Goal: Task Accomplishment & Management: Use online tool/utility

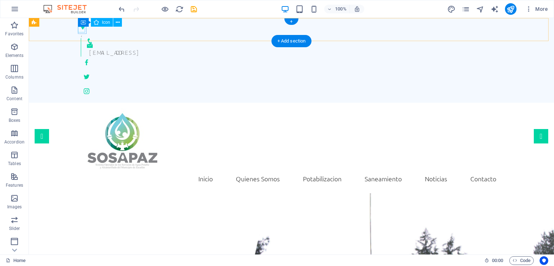
click at [82, 30] on figure at bounding box center [289, 27] width 416 height 6
click at [81, 29] on figure at bounding box center [289, 27] width 416 height 6
select select "xMinYMid"
select select "px"
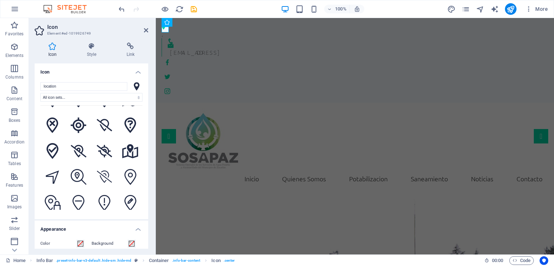
scroll to position [932, 0]
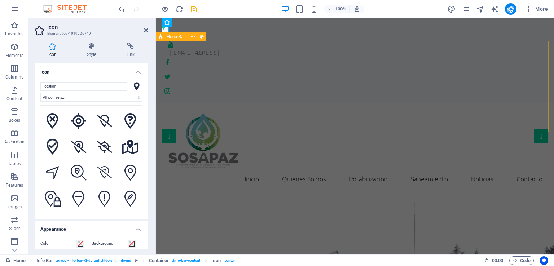
click at [295, 103] on div "Inicio Quienes Somos Potabilizacion Saneamiento Noticias Contacto Menu" at bounding box center [355, 148] width 398 height 91
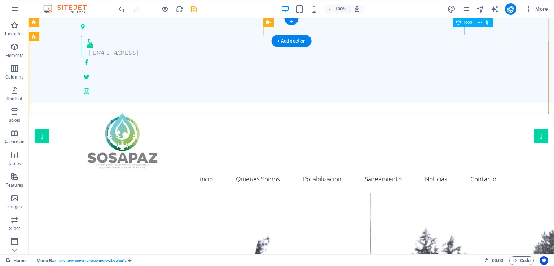
click at [460, 57] on figure at bounding box center [291, 63] width 421 height 12
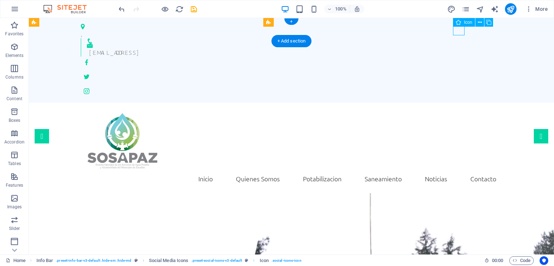
click at [460, 57] on figure at bounding box center [291, 63] width 421 height 12
select select "xMidYMid"
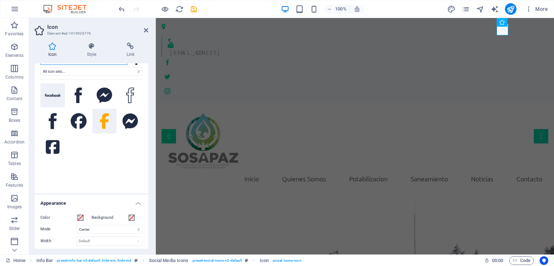
scroll to position [0, 0]
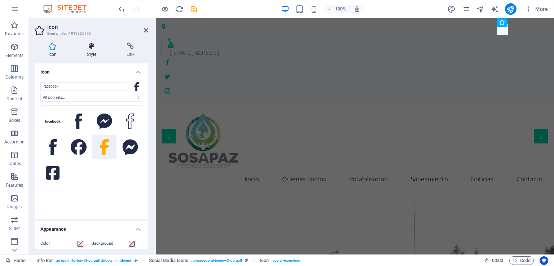
click at [89, 49] on icon at bounding box center [91, 46] width 37 height 7
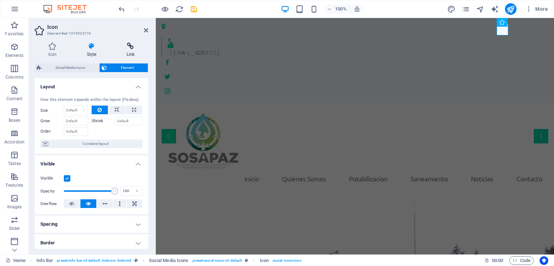
click at [130, 46] on icon at bounding box center [130, 46] width 35 height 7
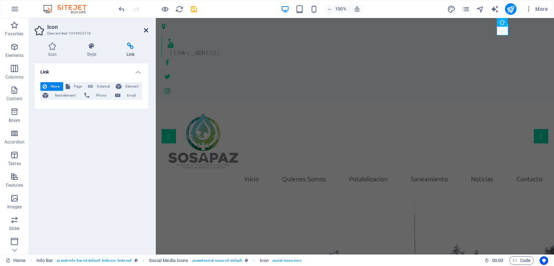
click at [144, 30] on icon at bounding box center [146, 30] width 4 height 6
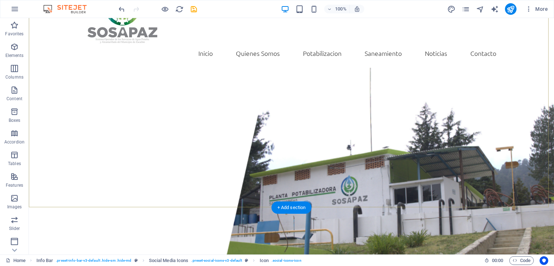
scroll to position [126, 0]
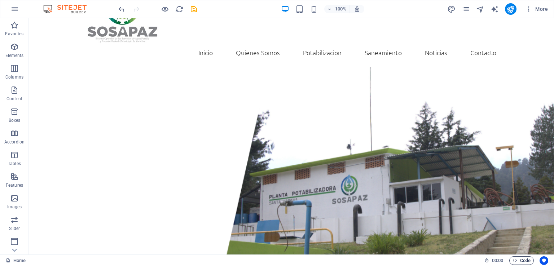
click at [525, 263] on span "Code" at bounding box center [522, 261] width 18 height 9
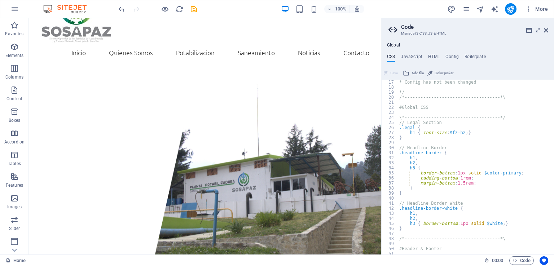
scroll to position [0, 0]
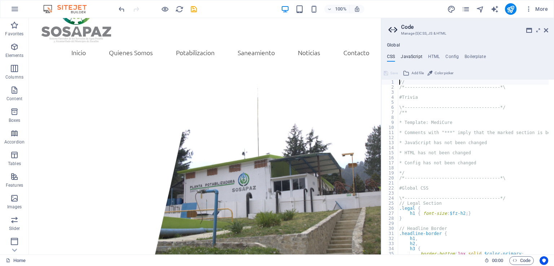
click at [409, 58] on h4 "JavaScript" at bounding box center [411, 58] width 21 height 8
type textarea "/* JS for preset "Menu V2" */"
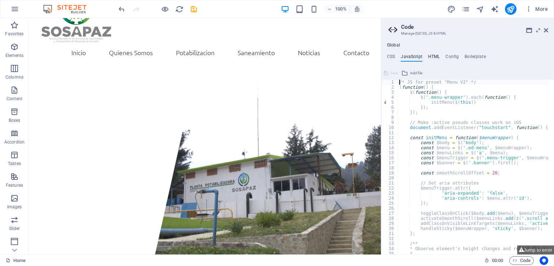
click at [439, 56] on h4 "HTML" at bounding box center [434, 58] width 12 height 8
type textarea "<a href="#main-content" class="wv-link-content button">Skip to main content</a>"
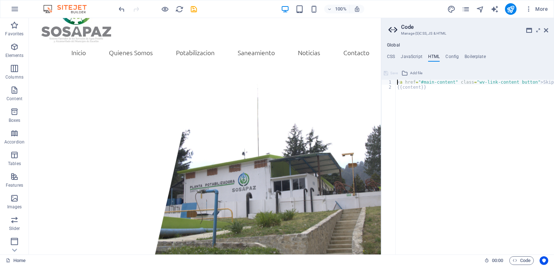
click at [459, 58] on ul "CSS JavaScript HTML Config Boilerplate" at bounding box center [467, 58] width 173 height 8
click at [453, 57] on h4 "Config" at bounding box center [452, 58] width 13 height 8
type textarea "$color-background: #ffffff;"
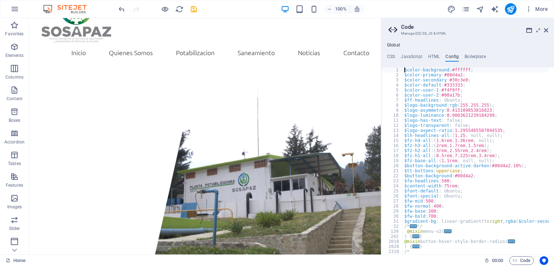
click at [391, 30] on icon at bounding box center [394, 30] width 11 height 10
click at [396, 32] on icon at bounding box center [394, 30] width 11 height 10
click at [430, 55] on h4 "HTML" at bounding box center [434, 58] width 12 height 8
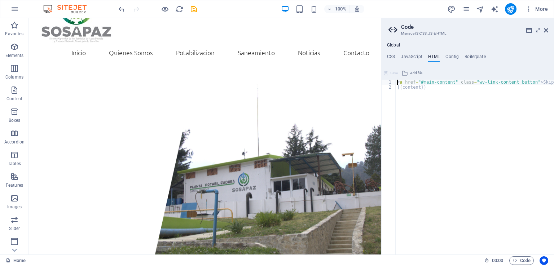
click at [392, 31] on icon at bounding box center [394, 30] width 11 height 10
click at [538, 30] on icon at bounding box center [538, 30] width 0 height 6
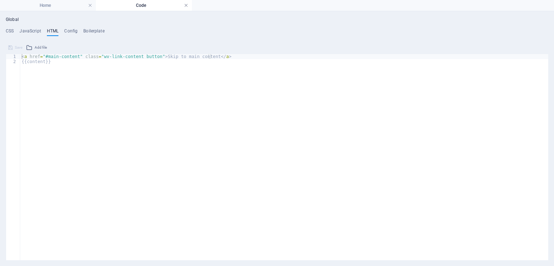
click at [186, 6] on link at bounding box center [186, 5] width 4 height 7
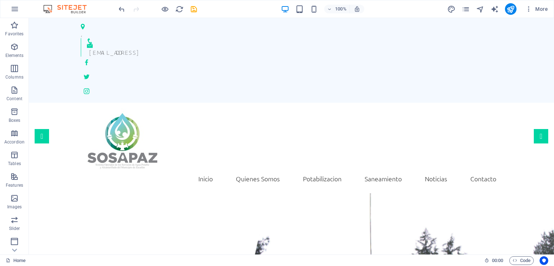
scroll to position [126, 0]
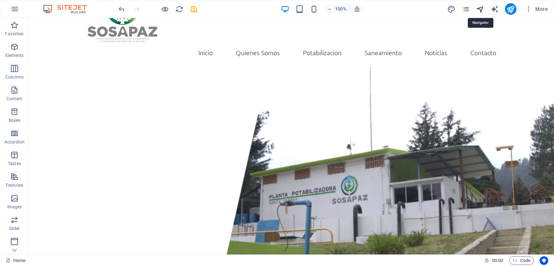
drag, startPoint x: 480, startPoint y: 7, endPoint x: 476, endPoint y: 9, distance: 4.5
click at [476, 9] on span "navigator" at bounding box center [480, 9] width 9 height 8
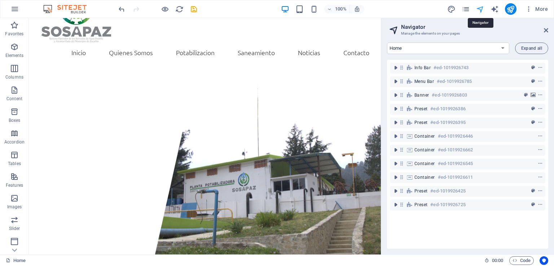
click at [478, 9] on icon "navigator" at bounding box center [480, 9] width 8 height 8
click at [547, 27] on icon at bounding box center [546, 30] width 4 height 6
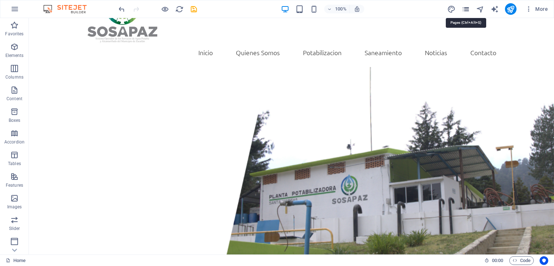
click at [468, 11] on icon "pages" at bounding box center [466, 9] width 8 height 8
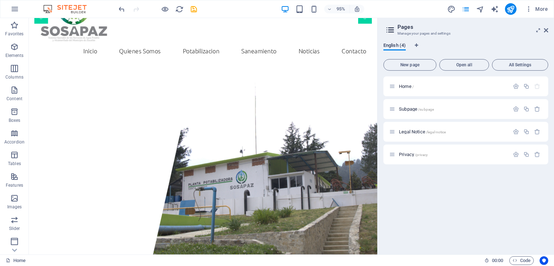
click at [400, 46] on span "English (4)" at bounding box center [395, 46] width 22 height 10
click at [402, 45] on span "English (4)" at bounding box center [395, 46] width 22 height 10
click at [385, 47] on span "English (4)" at bounding box center [395, 46] width 22 height 10
click at [419, 47] on span "Language Tabs" at bounding box center [417, 45] width 4 height 4
select select "41"
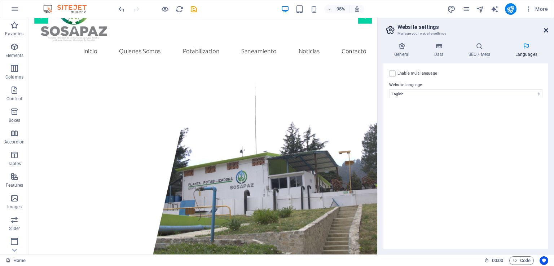
click at [548, 27] on icon at bounding box center [546, 30] width 4 height 6
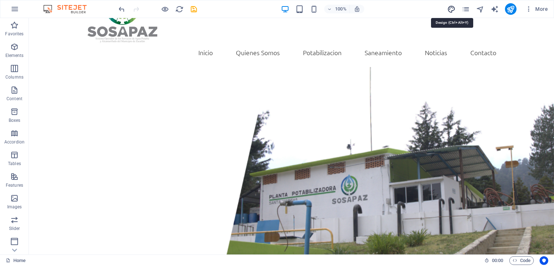
click at [454, 8] on icon "design" at bounding box center [451, 9] width 8 height 8
select select "rem"
select select "ease-in-out"
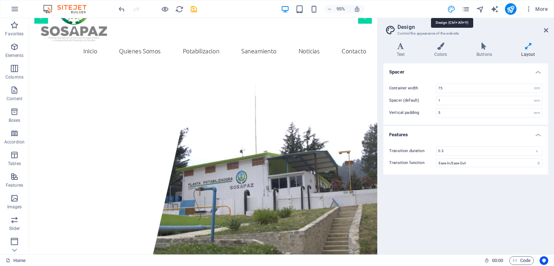
click at [454, 8] on icon "design" at bounding box center [451, 9] width 8 height 8
click at [546, 31] on icon at bounding box center [546, 30] width 4 height 6
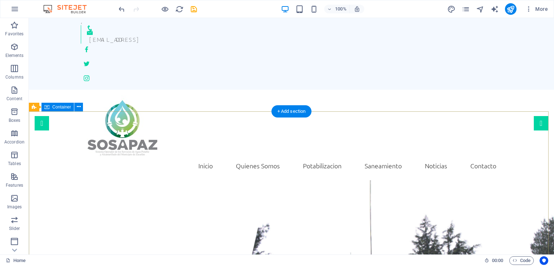
scroll to position [0, 0]
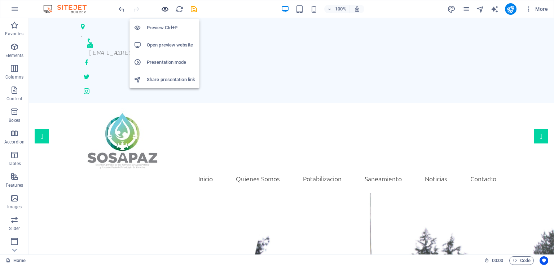
click at [166, 8] on icon "button" at bounding box center [165, 9] width 8 height 8
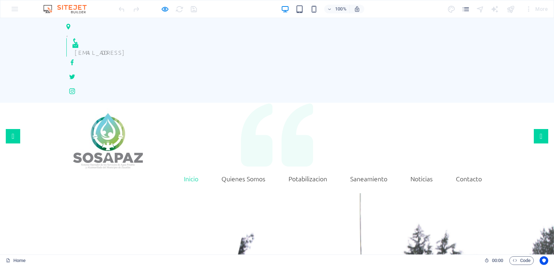
click at [189, 170] on link "Inicio" at bounding box center [191, 179] width 26 height 18
click at [225, 170] on link "Quienes Somos" at bounding box center [244, 179] width 56 height 18
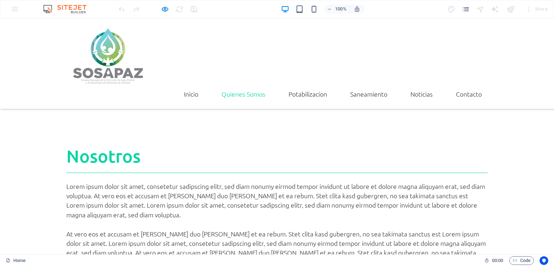
scroll to position [424, 0]
click at [303, 85] on link "Potabilizacion" at bounding box center [308, 94] width 50 height 18
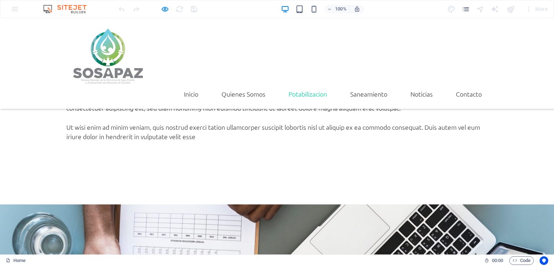
scroll to position [630, 0]
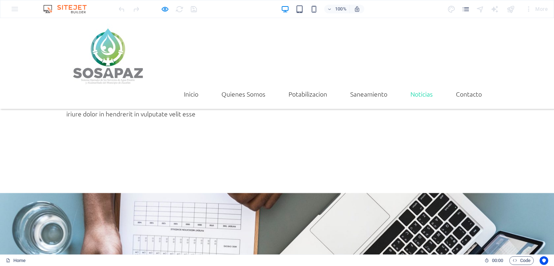
click at [416, 85] on link "Noticias" at bounding box center [422, 94] width 34 height 18
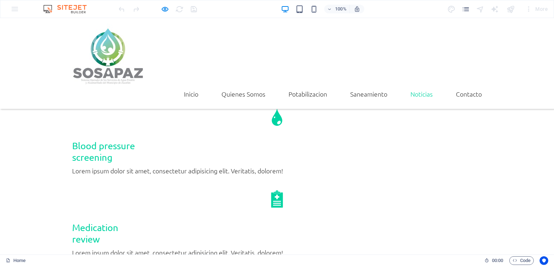
scroll to position [1327, 0]
click at [365, 85] on link "Saneamiento" at bounding box center [369, 94] width 49 height 18
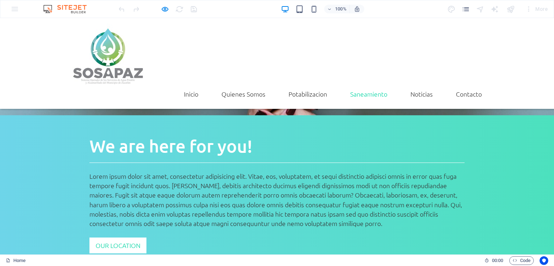
scroll to position [868, 0]
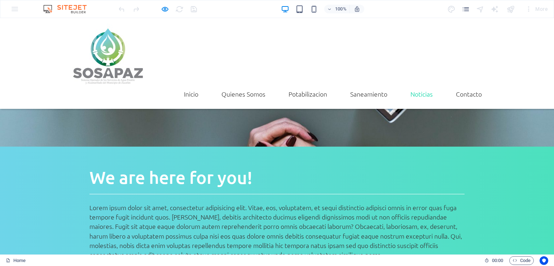
click at [412, 85] on link "Noticias" at bounding box center [422, 94] width 34 height 18
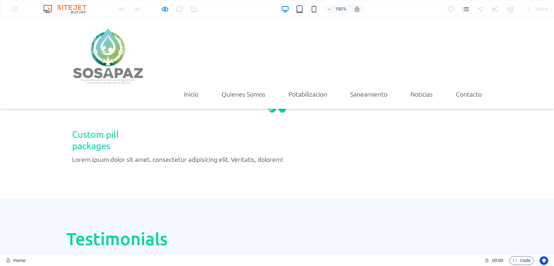
scroll to position [1583, 0]
click at [462, 85] on link "Contacto" at bounding box center [469, 94] width 38 height 18
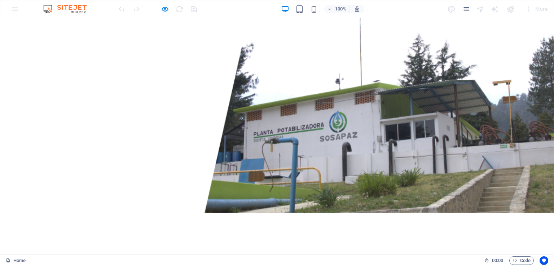
scroll to position [0, 0]
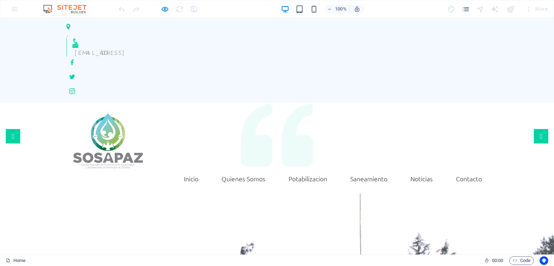
click at [66, 30] on icon at bounding box center [69, 27] width 6 height 6
click at [66, 30] on icon at bounding box center [68, 27] width 4 height 6
click at [78, 38] on icon at bounding box center [75, 41] width 4 height 6
click at [74, 60] on icon at bounding box center [72, 63] width 3 height 6
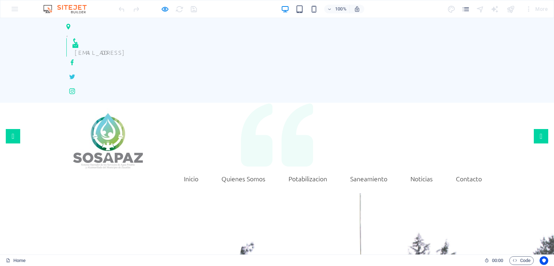
click at [75, 74] on icon at bounding box center [72, 76] width 6 height 5
click at [75, 88] on icon at bounding box center [72, 91] width 6 height 6
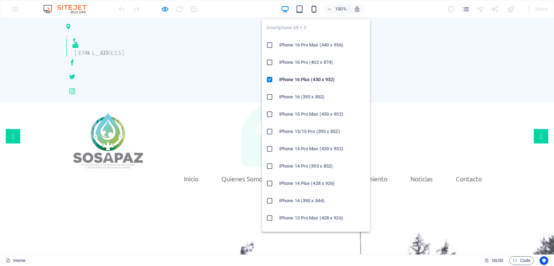
click at [313, 8] on icon "button" at bounding box center [314, 9] width 8 height 8
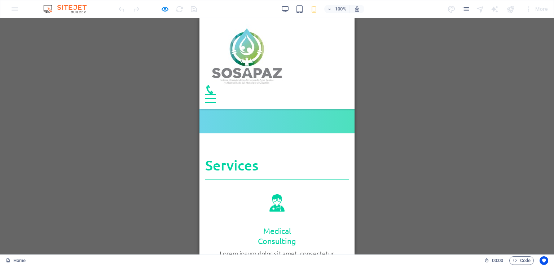
scroll to position [1097, 0]
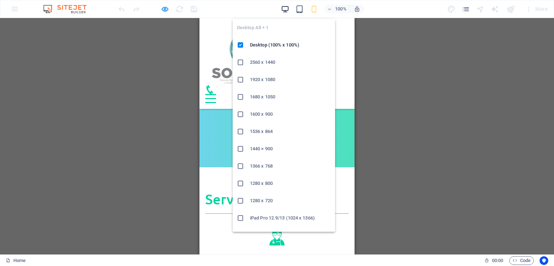
click at [285, 7] on icon "button" at bounding box center [285, 9] width 8 height 8
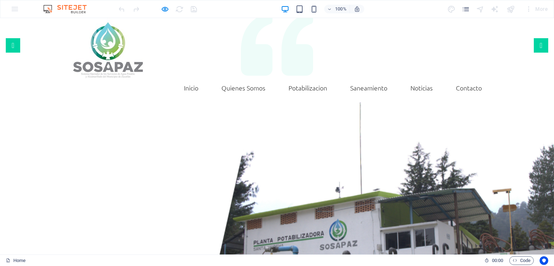
scroll to position [92, 0]
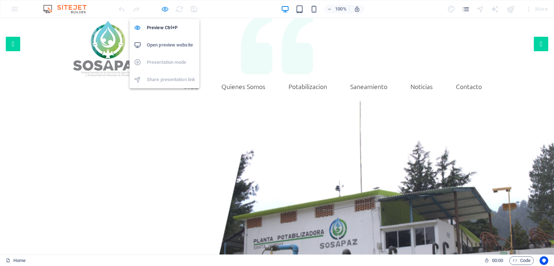
click at [166, 10] on icon "button" at bounding box center [165, 9] width 8 height 8
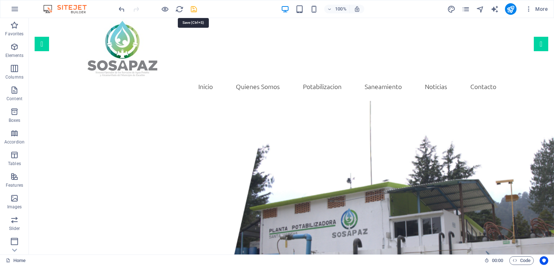
click at [194, 9] on icon "save" at bounding box center [194, 9] width 8 height 8
checkbox input "false"
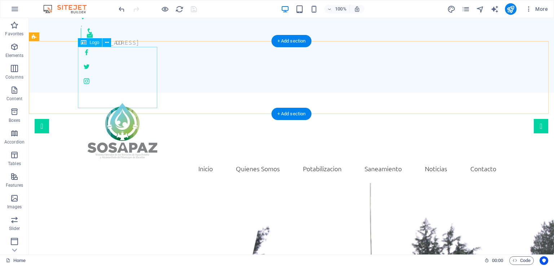
scroll to position [0, 0]
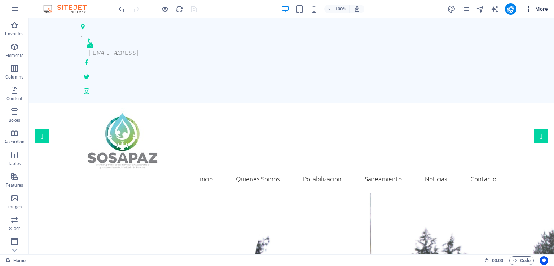
click at [528, 10] on icon "button" at bounding box center [528, 8] width 7 height 7
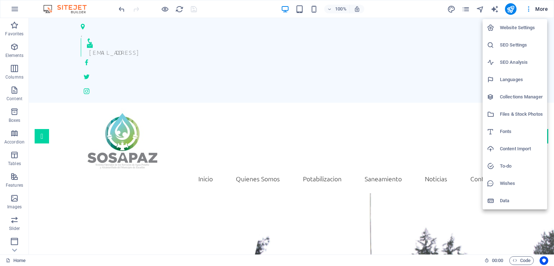
click at [509, 81] on h6 "Languages" at bounding box center [521, 79] width 43 height 9
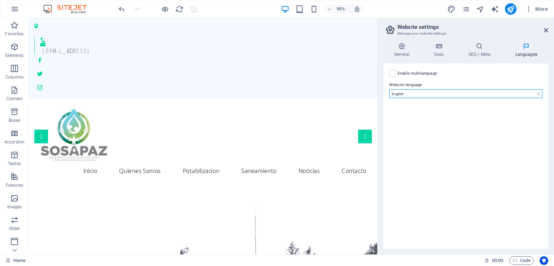
click at [468, 94] on select "Abkhazian Afar Afrikaans Akan Albanian Amharic Arabic Aragonese Armenian Assame…" at bounding box center [465, 93] width 153 height 9
select select "148"
click at [389, 89] on select "Abkhazian Afar Afrikaans Akan Albanian Amharic Arabic Aragonese Armenian Assame…" at bounding box center [465, 93] width 153 height 9
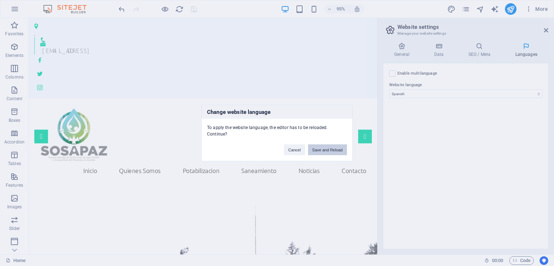
click at [320, 147] on button "Save and Reload" at bounding box center [327, 150] width 39 height 11
checkbox input "false"
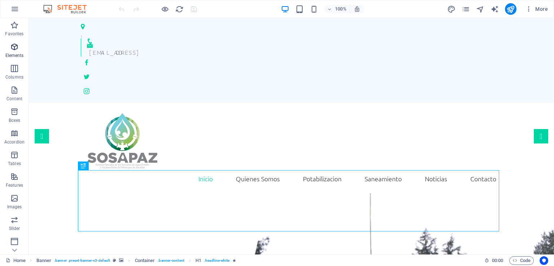
click at [13, 52] on span "Elements" at bounding box center [14, 51] width 29 height 17
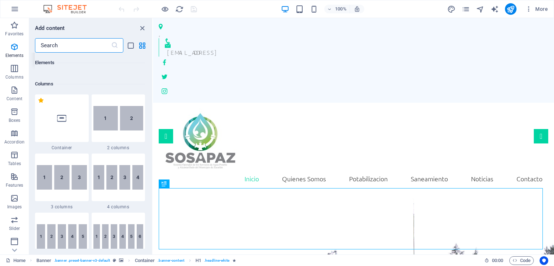
scroll to position [309, 0]
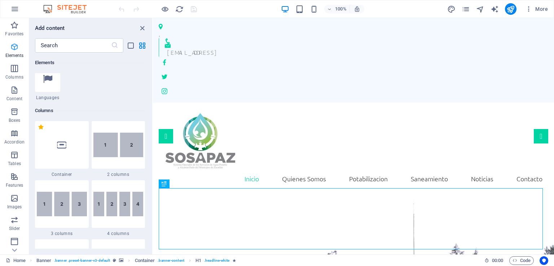
click at [13, 52] on span "Elements" at bounding box center [14, 51] width 29 height 17
click at [14, 72] on icon "button" at bounding box center [14, 68] width 9 height 9
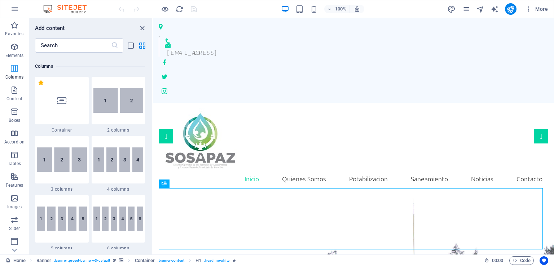
scroll to position [357, 0]
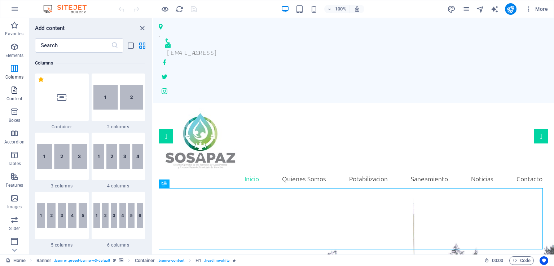
click at [14, 91] on icon "button" at bounding box center [14, 90] width 9 height 9
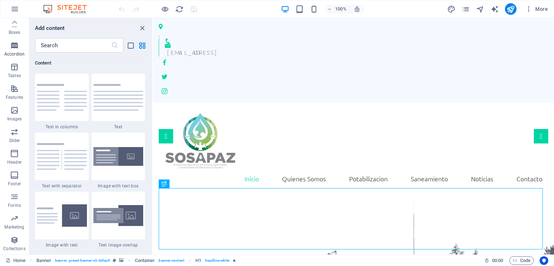
scroll to position [0, 0]
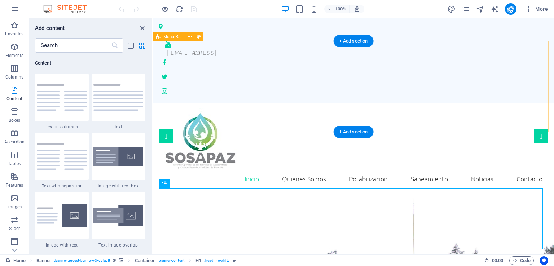
click at [304, 103] on div "Inicio Quienes Somos Potabilizacion Saneamiento Noticias Contacto Menu" at bounding box center [353, 148] width 401 height 91
